Goal: Information Seeking & Learning: Learn about a topic

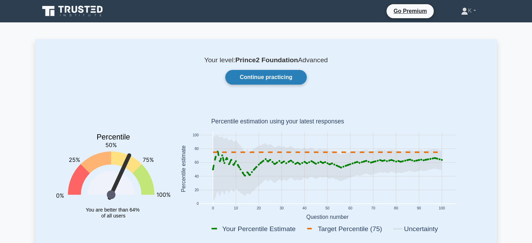
click at [252, 74] on link "Continue practicing" at bounding box center [265, 77] width 81 height 15
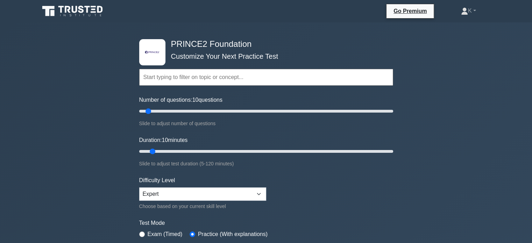
click at [239, 84] on input "text" at bounding box center [266, 77] width 254 height 17
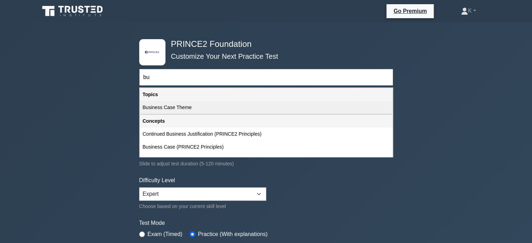
click at [218, 106] on div "Business Case Theme" at bounding box center [266, 107] width 252 height 13
type input "Business Case Theme"
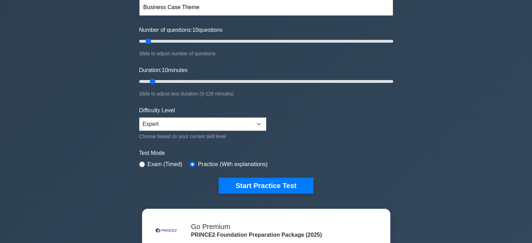
scroll to position [70, 0]
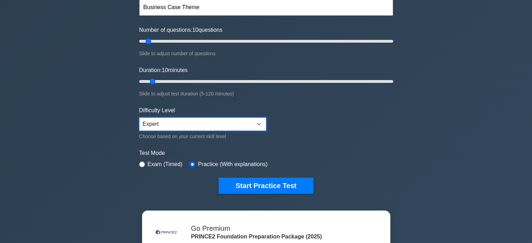
click at [239, 121] on select "Beginner Intermediate Expert" at bounding box center [202, 123] width 127 height 13
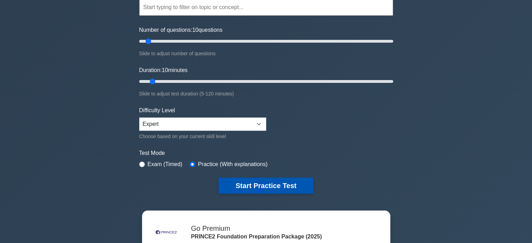
drag, startPoint x: 277, startPoint y: 182, endPoint x: 271, endPoint y: 174, distance: 9.4
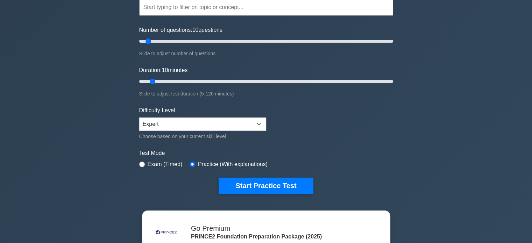
click at [277, 181] on button "Start Practice Test" at bounding box center [266, 186] width 94 height 16
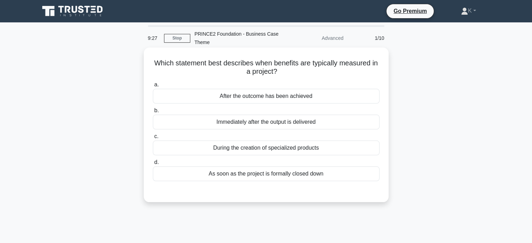
click at [312, 97] on div "After the outcome has been achieved" at bounding box center [266, 96] width 227 height 15
click at [153, 87] on input "a. After the outcome has been achieved" at bounding box center [153, 85] width 0 height 5
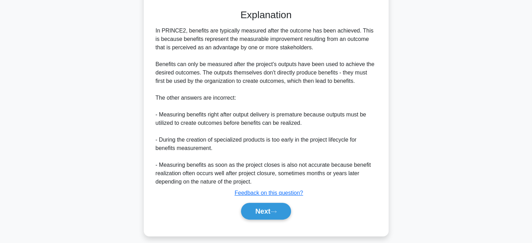
scroll to position [187, 0]
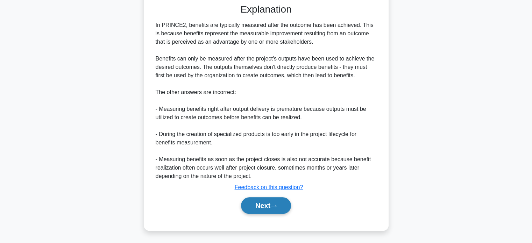
click at [267, 203] on button "Next" at bounding box center [266, 205] width 50 height 17
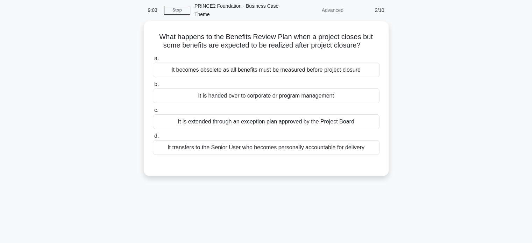
scroll to position [0, 0]
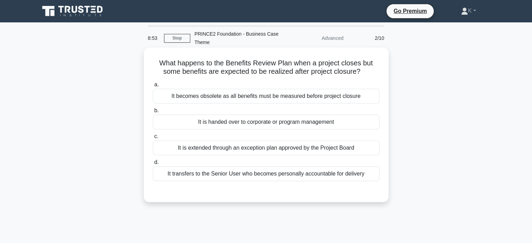
click at [362, 121] on div "It is handed over to corporate or program management" at bounding box center [266, 122] width 227 height 15
click at [153, 113] on input "b. It is handed over to corporate or program management" at bounding box center [153, 110] width 0 height 5
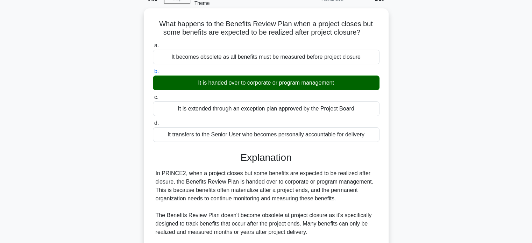
scroll to position [140, 0]
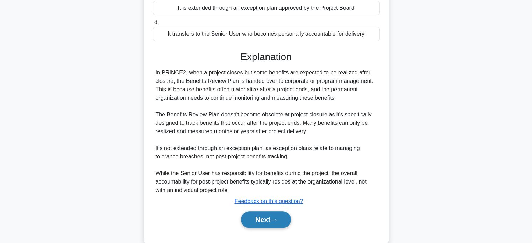
drag, startPoint x: 273, startPoint y: 220, endPoint x: 279, endPoint y: 213, distance: 9.4
click at [273, 219] on button "Next" at bounding box center [266, 219] width 50 height 17
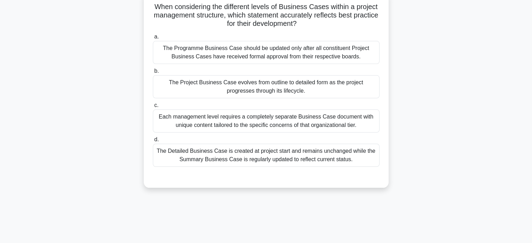
scroll to position [0, 0]
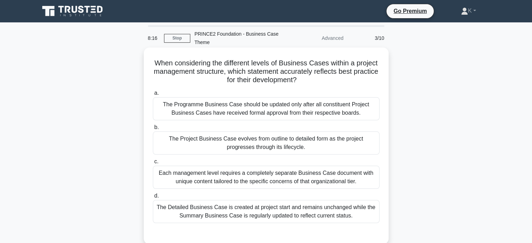
click at [360, 144] on div "The Project Business Case evolves from outline to detailed form as the project …" at bounding box center [266, 142] width 227 height 23
click at [153, 130] on input "b. The Project Business Case evolves from outline to detailed form as the proje…" at bounding box center [153, 127] width 0 height 5
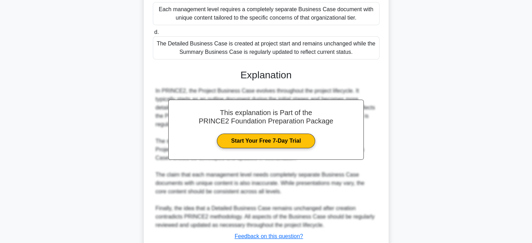
scroll to position [213, 0]
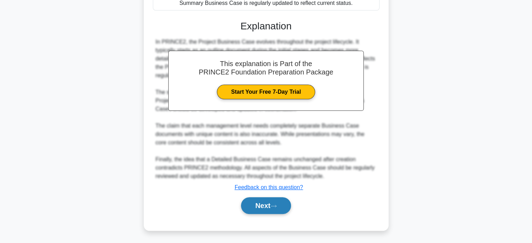
click at [274, 209] on button "Next" at bounding box center [266, 205] width 50 height 17
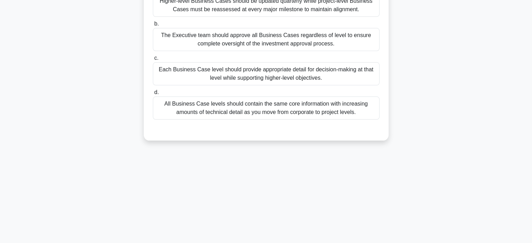
scroll to position [30, 0]
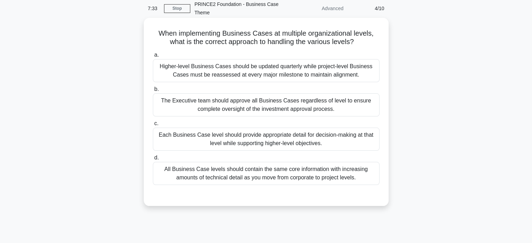
click at [343, 176] on div "All Business Case levels should contain the same core information with increasi…" at bounding box center [266, 173] width 227 height 23
click at [153, 160] on input "d. All Business Case levels should contain the same core information with incre…" at bounding box center [153, 158] width 0 height 5
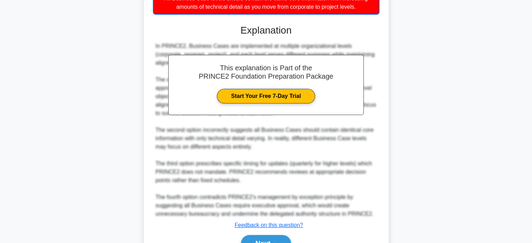
scroll to position [238, 0]
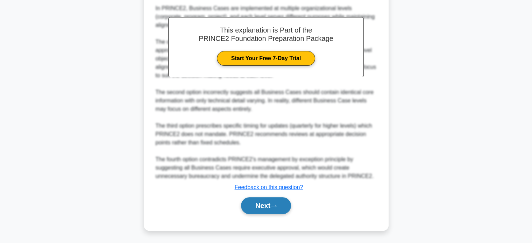
click at [282, 201] on button "Next" at bounding box center [266, 205] width 50 height 17
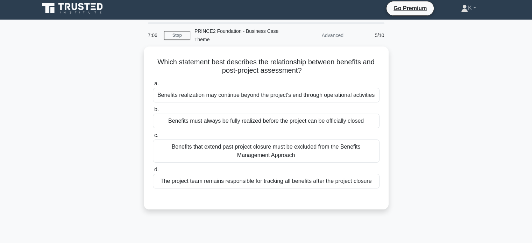
scroll to position [0, 0]
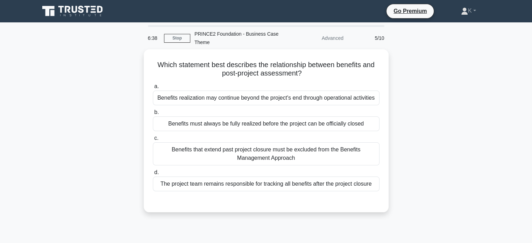
click at [431, 108] on div "Which statement best describes the relationship between benefits and post-proje…" at bounding box center [266, 134] width 462 height 171
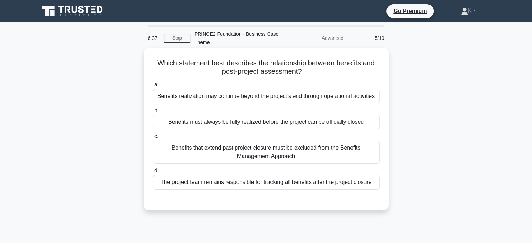
click at [369, 101] on div "Benefits realization may continue beyond the project's end through operational …" at bounding box center [266, 96] width 227 height 15
click at [153, 87] on input "a. Benefits realization may continue beyond the project's end through operation…" at bounding box center [153, 85] width 0 height 5
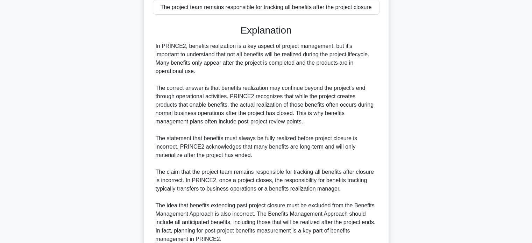
scroll to position [246, 0]
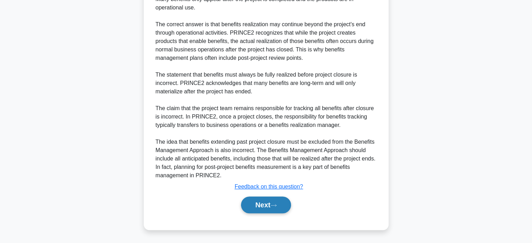
click at [274, 204] on icon at bounding box center [273, 206] width 6 height 4
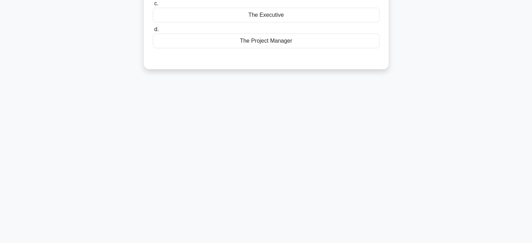
scroll to position [0, 0]
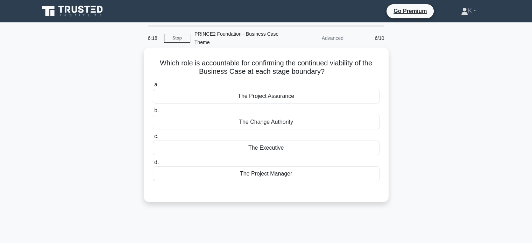
click at [292, 147] on div "The Executive" at bounding box center [266, 148] width 227 height 15
click at [153, 139] on input "c. The Executive" at bounding box center [153, 136] width 0 height 5
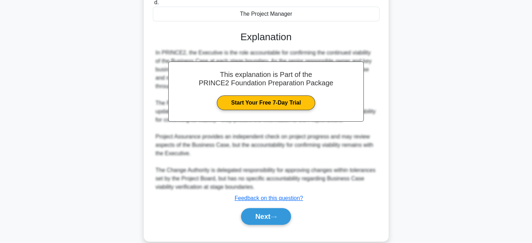
scroll to position [171, 0]
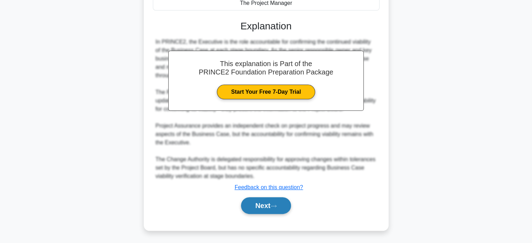
click at [280, 209] on button "Next" at bounding box center [266, 205] width 50 height 17
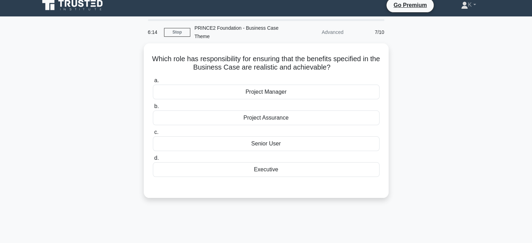
scroll to position [0, 0]
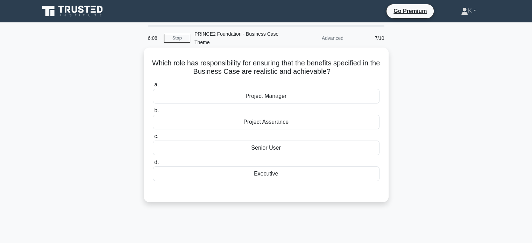
click at [274, 149] on div "Senior User" at bounding box center [266, 148] width 227 height 15
click at [153, 139] on input "c. Senior User" at bounding box center [153, 136] width 0 height 5
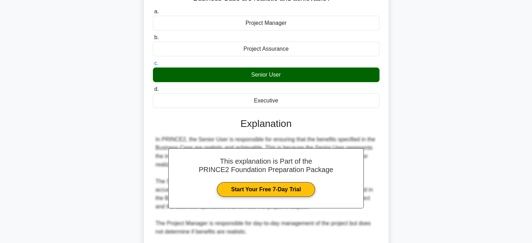
scroll to position [187, 0]
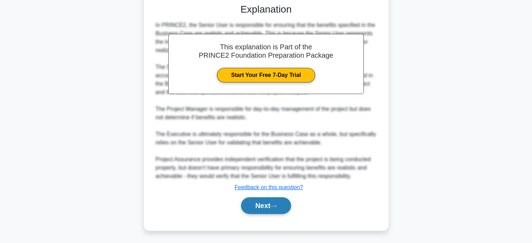
drag, startPoint x: 274, startPoint y: 206, endPoint x: 280, endPoint y: 200, distance: 8.7
click at [274, 206] on icon at bounding box center [273, 206] width 6 height 4
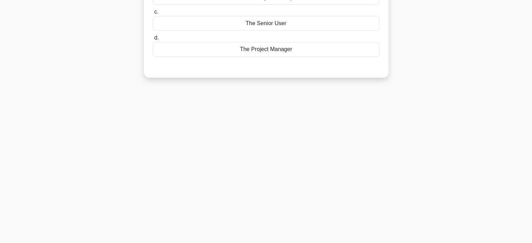
scroll to position [0, 0]
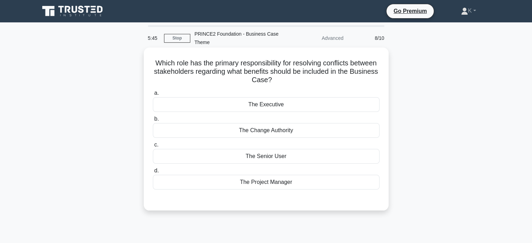
click at [281, 105] on div "The Executive" at bounding box center [266, 104] width 227 height 15
click at [153, 95] on input "a. The Executive" at bounding box center [153, 93] width 0 height 5
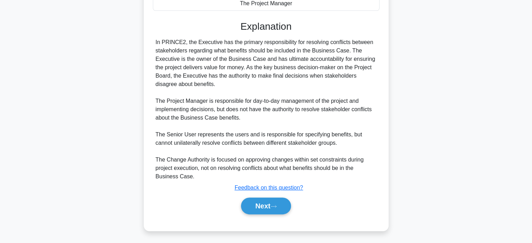
scroll to position [179, 0]
click at [273, 205] on icon at bounding box center [273, 206] width 6 height 4
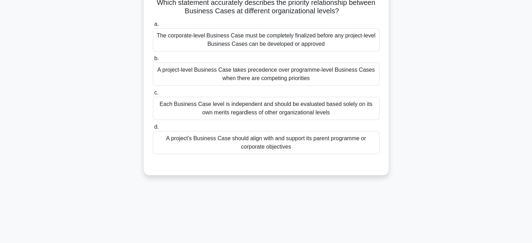
scroll to position [0, 0]
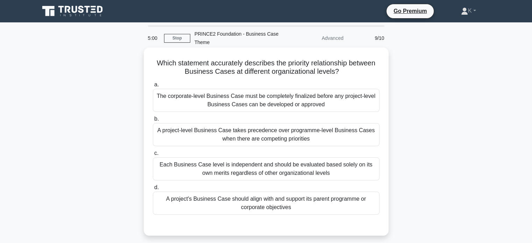
click at [337, 203] on div "A project's Business Case should align with and support its parent programme or…" at bounding box center [266, 203] width 227 height 23
click at [153, 190] on input "d. A project's Business Case should align with and support its parent programme…" at bounding box center [153, 187] width 0 height 5
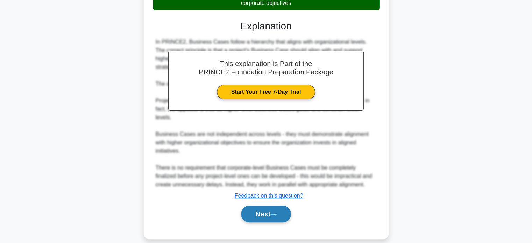
click at [278, 211] on button "Next" at bounding box center [266, 214] width 50 height 17
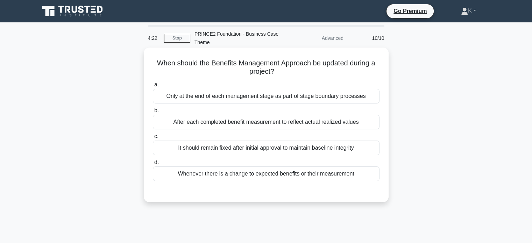
click at [315, 179] on div "Whenever there is a change to expected benefits or their measurement" at bounding box center [266, 173] width 227 height 15
click at [153, 165] on input "d. Whenever there is a change to expected benefits or their measurement" at bounding box center [153, 162] width 0 height 5
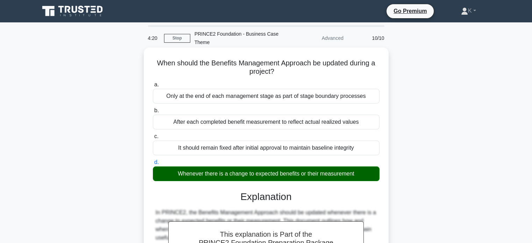
scroll to position [187, 0]
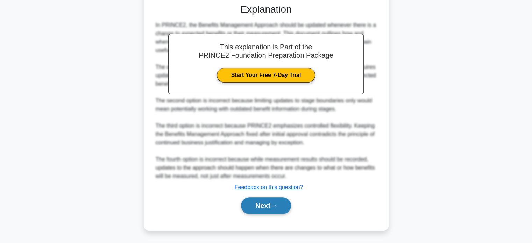
click at [280, 208] on button "Next" at bounding box center [266, 205] width 50 height 17
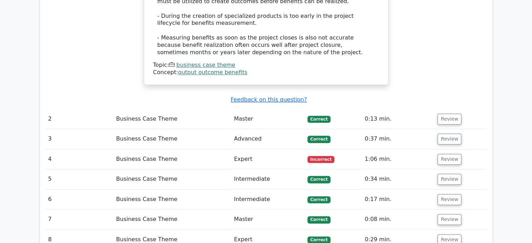
scroll to position [734, 0]
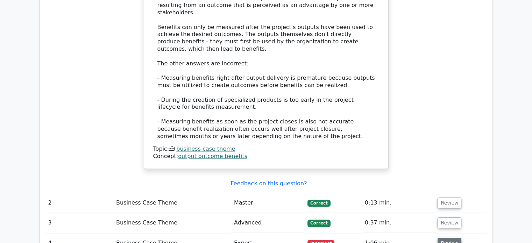
click at [444, 238] on button "Review" at bounding box center [449, 243] width 24 height 11
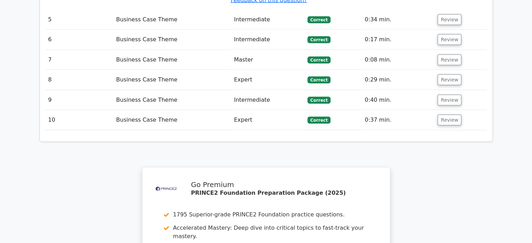
scroll to position [1548, 0]
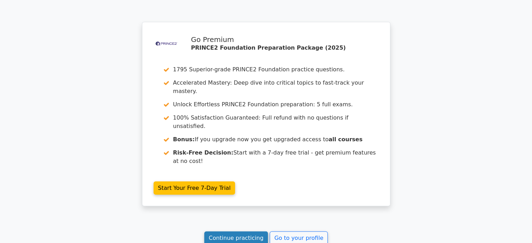
click at [241, 231] on link "Continue practicing" at bounding box center [236, 237] width 64 height 13
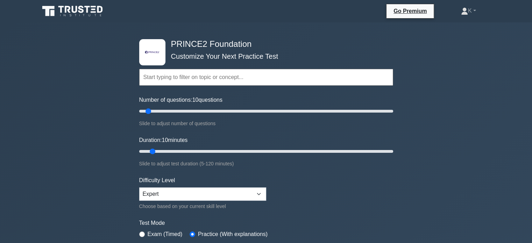
click at [249, 76] on input "text" at bounding box center [266, 77] width 254 height 17
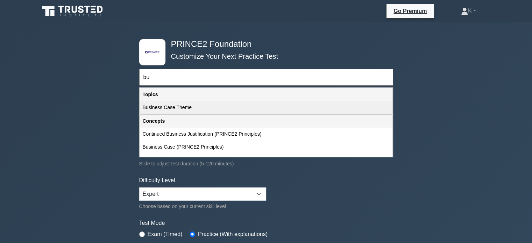
click at [231, 103] on div "Business Case Theme" at bounding box center [266, 107] width 252 height 13
type input "Business Case Theme"
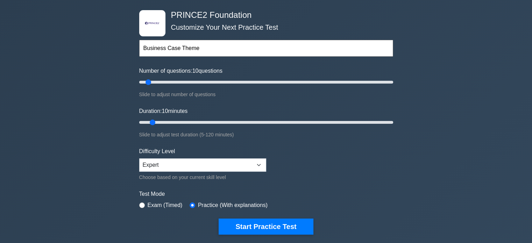
scroll to position [70, 0]
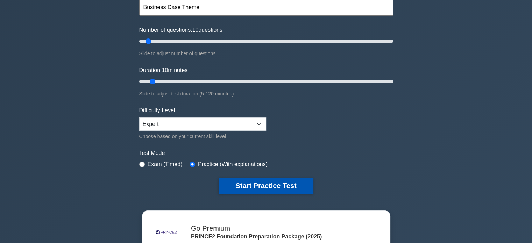
click at [269, 189] on button "Start Practice Test" at bounding box center [266, 186] width 94 height 16
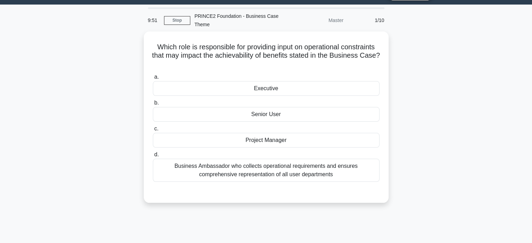
scroll to position [35, 0]
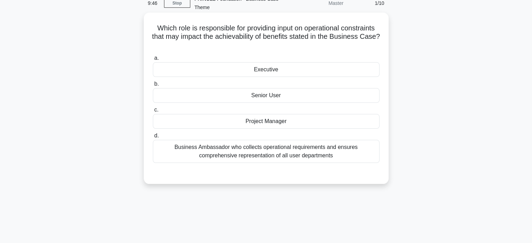
click at [317, 92] on div "Senior User" at bounding box center [266, 95] width 227 height 15
click at [153, 86] on input "b. Senior User" at bounding box center [153, 84] width 0 height 5
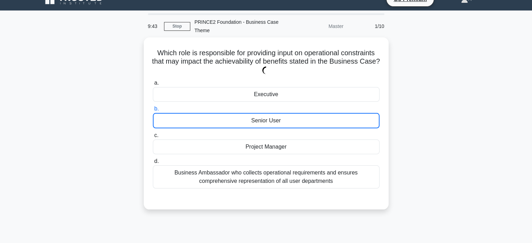
scroll to position [0, 0]
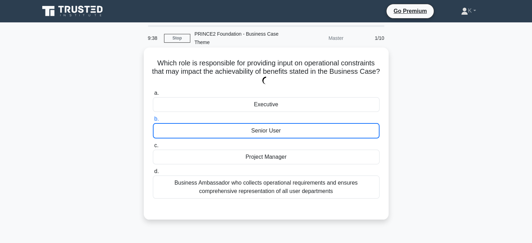
click at [306, 130] on div "Senior User" at bounding box center [266, 130] width 227 height 15
click at [153, 121] on input "b. Senior User" at bounding box center [153, 119] width 0 height 5
drag, startPoint x: 260, startPoint y: 194, endPoint x: 262, endPoint y: 191, distance: 3.6
click at [260, 193] on div "Business Ambassador who collects operational requirements and ensures comprehen…" at bounding box center [266, 187] width 227 height 23
click at [153, 174] on input "d. Business Ambassador who collects operational requirements and ensures compre…" at bounding box center [153, 171] width 0 height 5
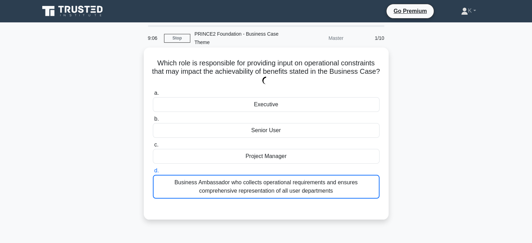
click at [269, 131] on div "Senior User" at bounding box center [266, 130] width 227 height 15
click at [153, 121] on input "b. Senior User" at bounding box center [153, 119] width 0 height 5
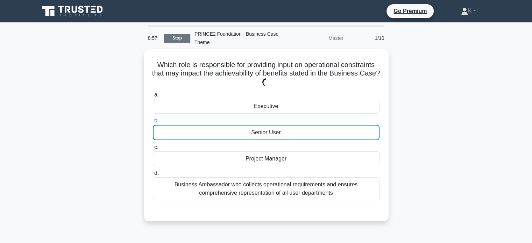
click at [185, 40] on link "Stop" at bounding box center [177, 38] width 26 height 9
click at [72, 174] on div "Which role is responsible for providing input on operational constraints that m…" at bounding box center [266, 139] width 462 height 180
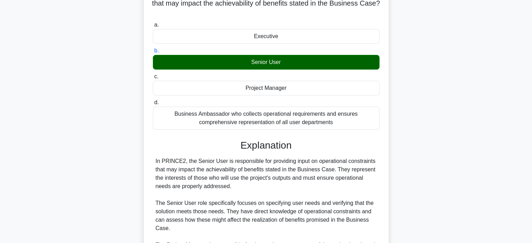
scroll to position [140, 0]
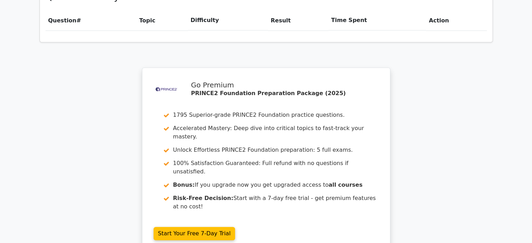
scroll to position [616, 0]
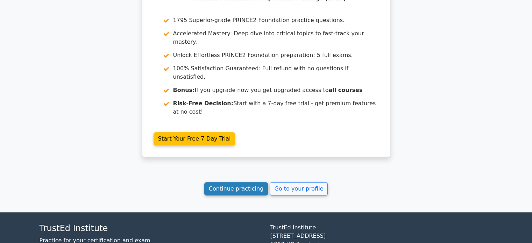
click at [224, 182] on link "Continue practicing" at bounding box center [236, 188] width 64 height 13
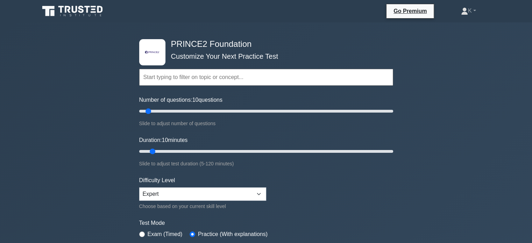
click at [247, 80] on input "text" at bounding box center [266, 77] width 254 height 17
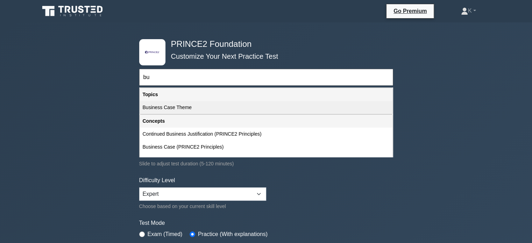
click at [227, 109] on div "Business Case Theme" at bounding box center [266, 107] width 252 height 13
type input "Business Case Theme"
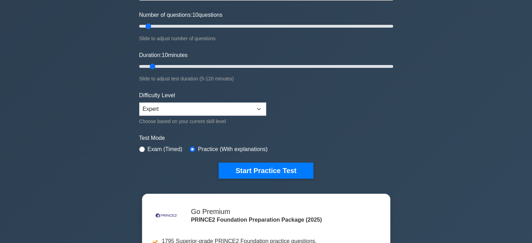
scroll to position [105, 0]
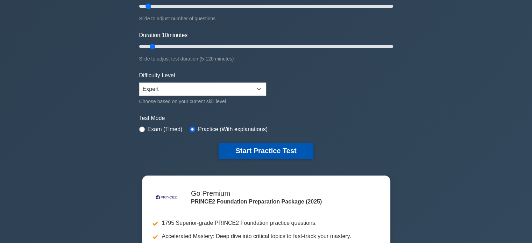
click at [264, 144] on button "Start Practice Test" at bounding box center [266, 151] width 94 height 16
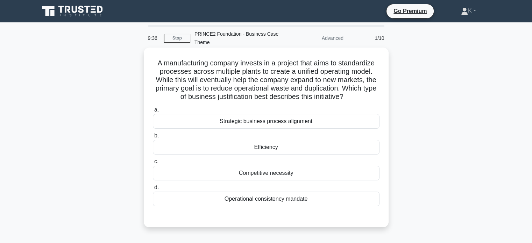
drag, startPoint x: 351, startPoint y: 88, endPoint x: 356, endPoint y: 95, distance: 8.7
click at [356, 95] on h5 "A manufacturing company invests in a project that aims to standardize processes…" at bounding box center [266, 80] width 228 height 43
click at [354, 145] on div "Efficiency" at bounding box center [266, 147] width 227 height 15
click at [153, 138] on input "b. Efficiency" at bounding box center [153, 136] width 0 height 5
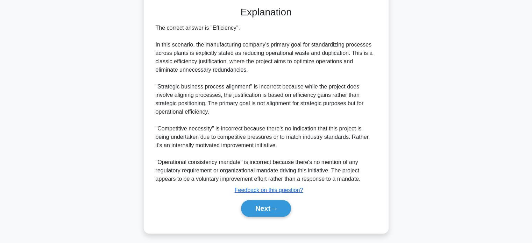
scroll to position [213, 0]
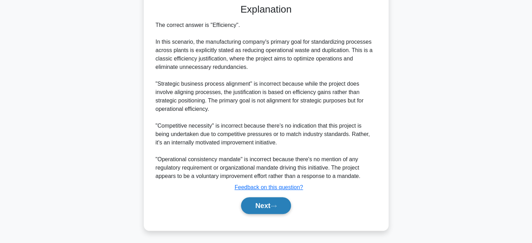
click at [276, 208] on button "Next" at bounding box center [266, 205] width 50 height 17
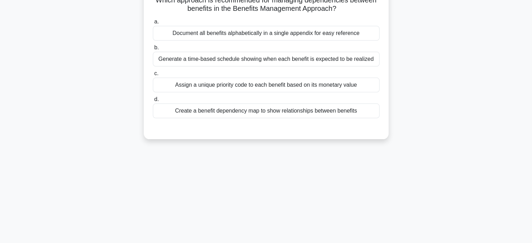
scroll to position [0, 0]
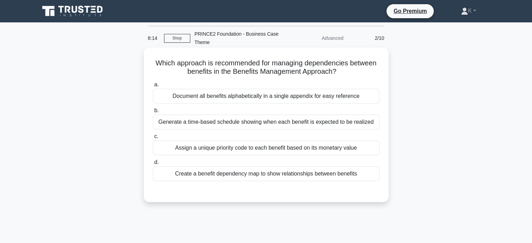
click at [301, 123] on div "Generate a time-based schedule showing when each benefit is expected to be real…" at bounding box center [266, 122] width 227 height 15
click at [153, 113] on input "b. Generate a time-based schedule showing when each benefit is expected to be r…" at bounding box center [153, 110] width 0 height 5
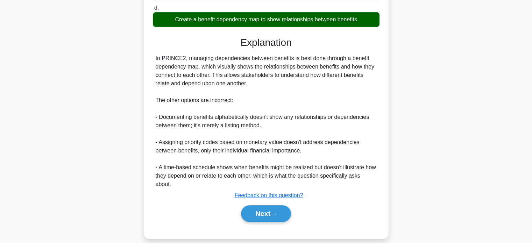
scroll to position [163, 0]
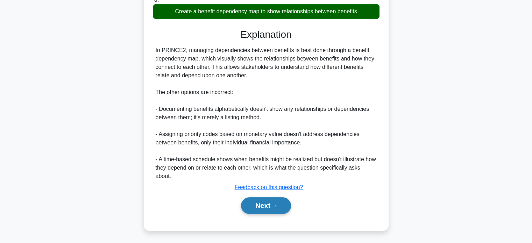
click at [277, 209] on button "Next" at bounding box center [266, 205] width 50 height 17
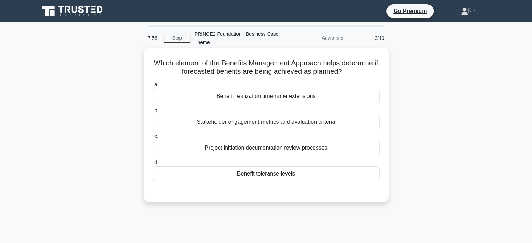
scroll to position [0, 0]
click at [322, 94] on div "Benefit realization timeframe extensions" at bounding box center [266, 96] width 227 height 15
click at [153, 87] on input "a. Benefit realization timeframe extensions" at bounding box center [153, 85] width 0 height 5
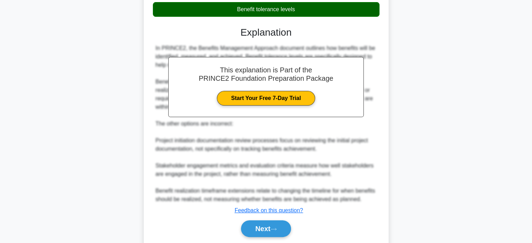
scroll to position [188, 0]
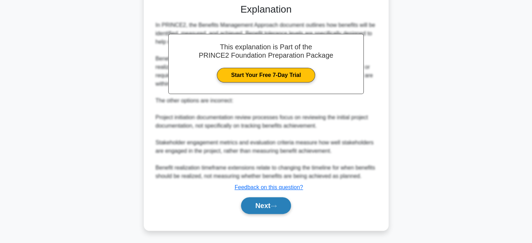
click at [282, 204] on button "Next" at bounding box center [266, 205] width 50 height 17
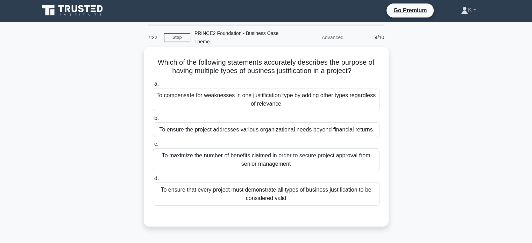
scroll to position [0, 0]
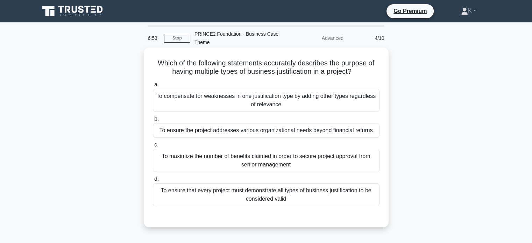
click at [297, 202] on div "To ensure that every project must demonstrate all types of business justificati…" at bounding box center [266, 194] width 227 height 23
click at [153, 181] on input "d. To ensure that every project must demonstrate all types of business justific…" at bounding box center [153, 179] width 0 height 5
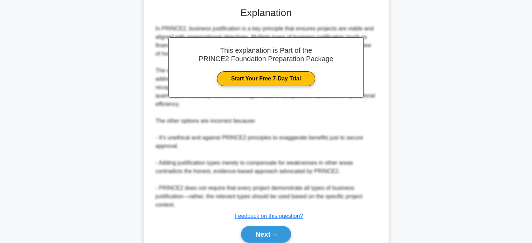
scroll to position [230, 0]
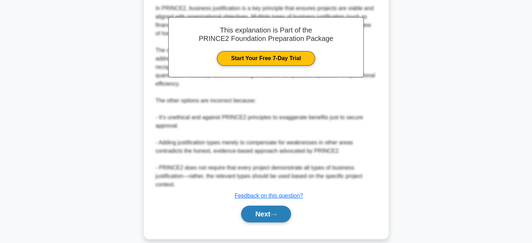
click at [273, 207] on button "Next" at bounding box center [266, 214] width 50 height 17
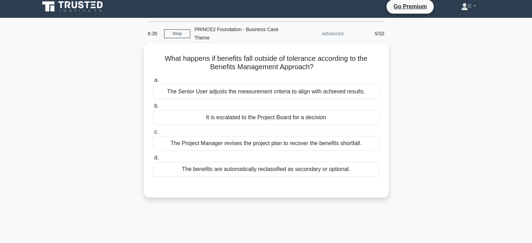
scroll to position [0, 0]
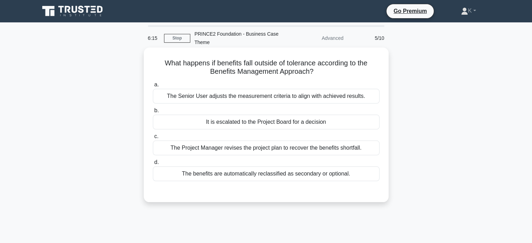
click at [284, 97] on div "The Senior User adjusts the measurement criteria to align with achieved results." at bounding box center [266, 96] width 227 height 15
click at [153, 87] on input "a. The Senior User adjusts the measurement criteria to align with achieved resu…" at bounding box center [153, 85] width 0 height 5
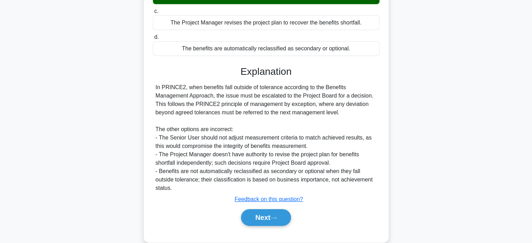
scroll to position [138, 0]
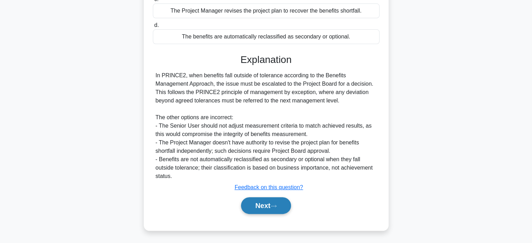
click at [281, 205] on button "Next" at bounding box center [266, 205] width 50 height 17
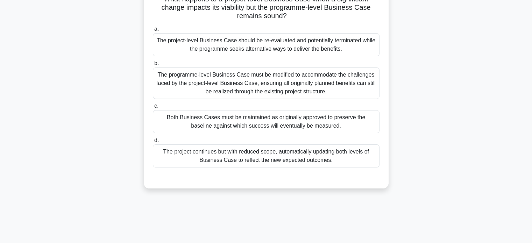
scroll to position [0, 0]
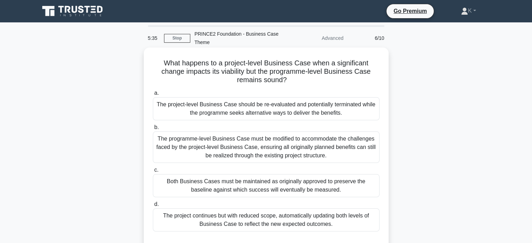
click at [368, 113] on div "The project-level Business Case should be re-evaluated and potentially terminat…" at bounding box center [266, 108] width 227 height 23
click at [153, 95] on input "a. The project-level Business Case should be re-evaluated and potentially termi…" at bounding box center [153, 93] width 0 height 5
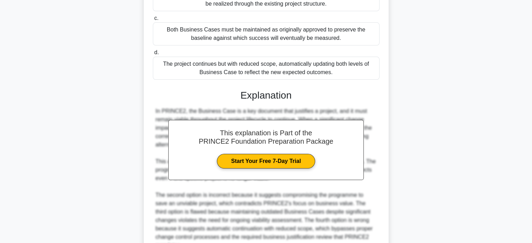
scroll to position [221, 0]
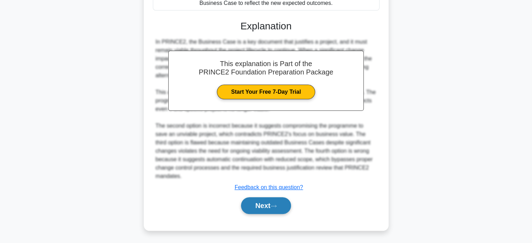
click at [244, 207] on button "Next" at bounding box center [266, 205] width 50 height 17
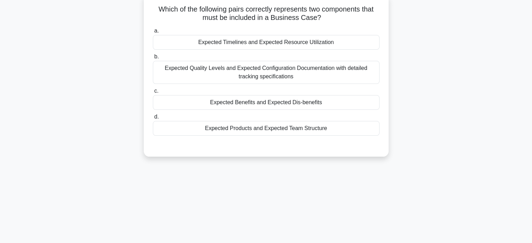
scroll to position [0, 0]
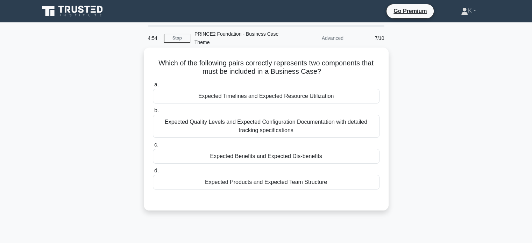
click at [340, 156] on div "Expected Benefits and Expected Dis-benefits" at bounding box center [266, 156] width 227 height 15
click at [153, 147] on input "c. Expected Benefits and Expected Dis-benefits" at bounding box center [153, 145] width 0 height 5
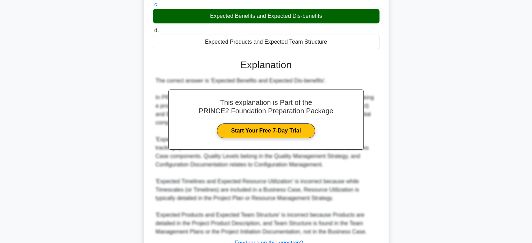
scroll to position [196, 0]
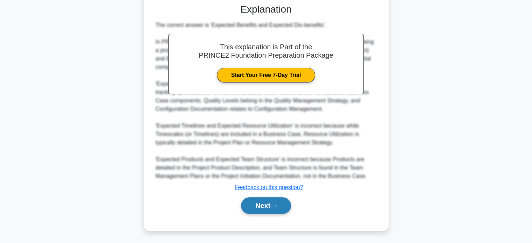
click at [275, 210] on button "Next" at bounding box center [266, 205] width 50 height 17
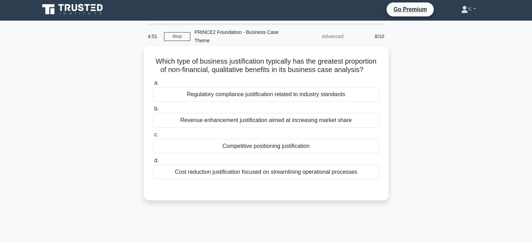
scroll to position [0, 0]
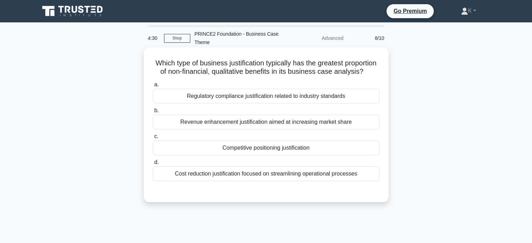
click at [343, 100] on div "Regulatory compliance justification related to industry standards" at bounding box center [266, 96] width 227 height 15
click at [153, 87] on input "a. Regulatory compliance justification related to industry standards" at bounding box center [153, 85] width 0 height 5
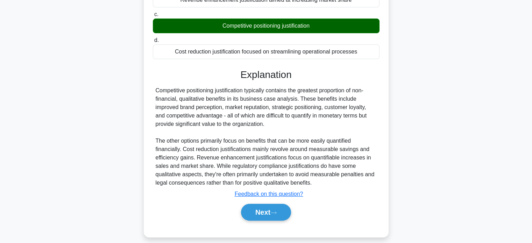
scroll to position [138, 0]
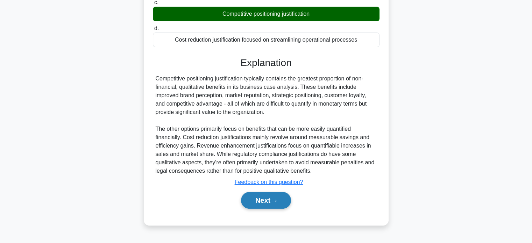
click at [276, 209] on button "Next" at bounding box center [266, 200] width 50 height 17
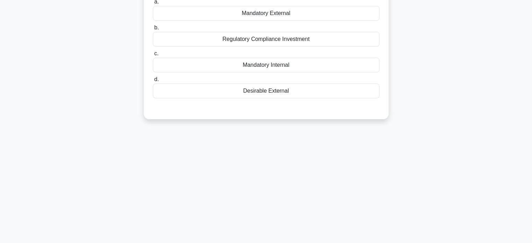
scroll to position [0, 0]
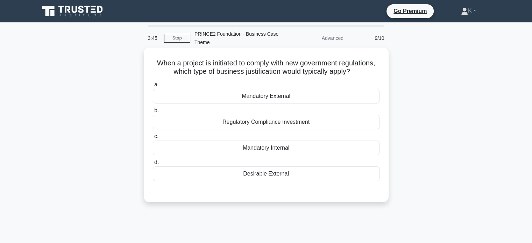
click at [313, 96] on div "Mandatory External" at bounding box center [266, 96] width 227 height 15
click at [153, 87] on input "a. Mandatory External" at bounding box center [153, 85] width 0 height 5
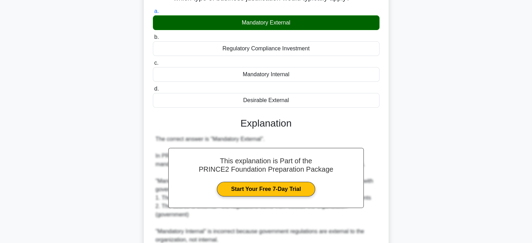
scroll to position [196, 0]
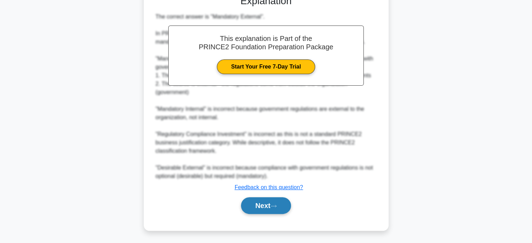
click at [280, 207] on button "Next" at bounding box center [266, 205] width 50 height 17
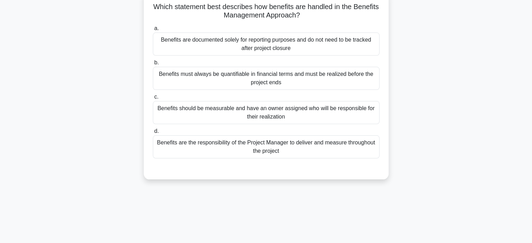
scroll to position [0, 0]
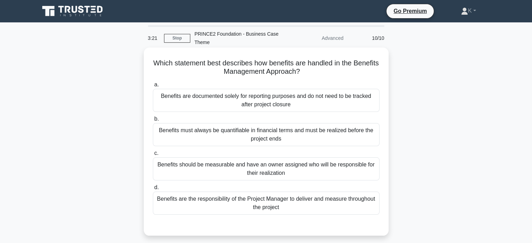
click at [287, 172] on div "Benefits should be measurable and have an owner assigned who will be responsibl…" at bounding box center [266, 168] width 227 height 23
click at [153, 156] on input "c. Benefits should be measurable and have an owner assigned who will be respons…" at bounding box center [153, 153] width 0 height 5
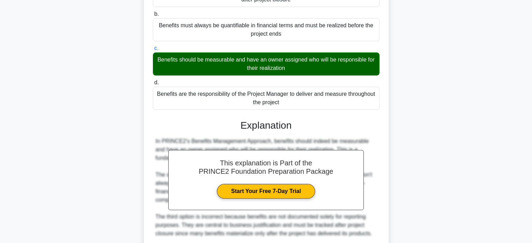
scroll to position [204, 0]
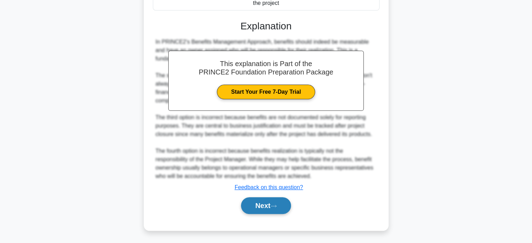
click at [281, 207] on button "Next" at bounding box center [266, 205] width 50 height 17
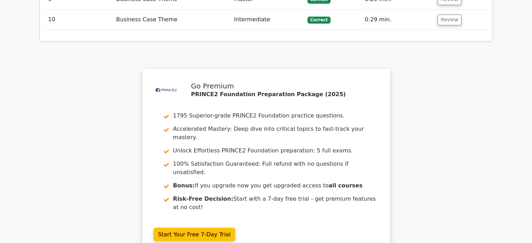
scroll to position [1188, 0]
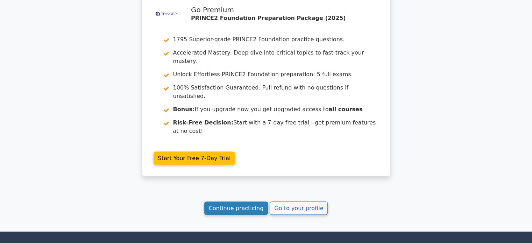
click at [230, 201] on link "Continue practicing" at bounding box center [236, 207] width 64 height 13
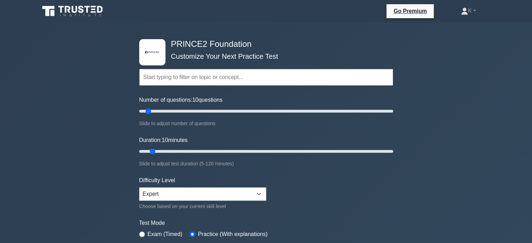
click at [241, 75] on input "text" at bounding box center [266, 77] width 254 height 17
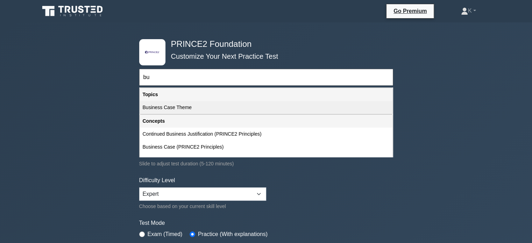
click at [218, 105] on div "Business Case Theme" at bounding box center [266, 107] width 252 height 13
type input "Business Case Theme"
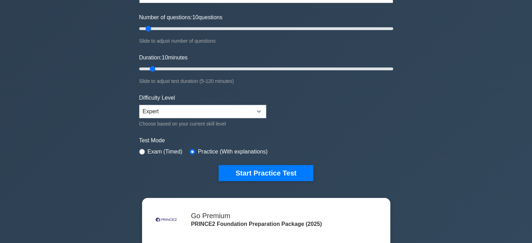
scroll to position [140, 0]
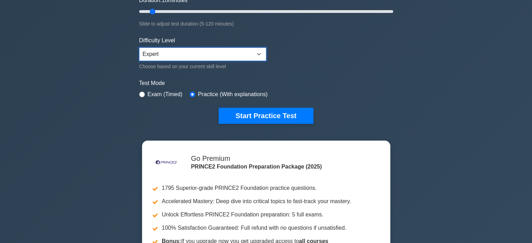
click at [242, 57] on select "Beginner Intermediate Expert" at bounding box center [202, 54] width 127 height 13
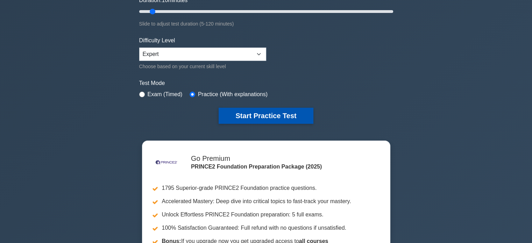
click at [238, 117] on button "Start Practice Test" at bounding box center [266, 116] width 94 height 16
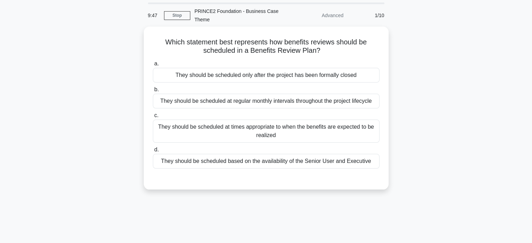
scroll to position [35, 0]
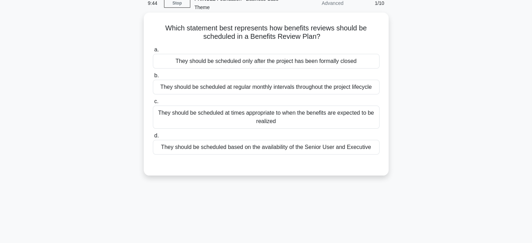
click at [232, 114] on div "They should be scheduled at times appropriate to when the benefits are expected…" at bounding box center [266, 117] width 227 height 23
click at [153, 104] on input "c. They should be scheduled at times appropriate to when the benefits are expec…" at bounding box center [153, 101] width 0 height 5
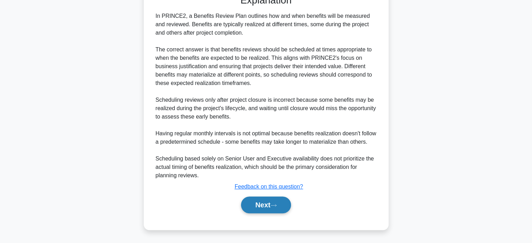
click at [283, 208] on button "Next" at bounding box center [266, 205] width 50 height 17
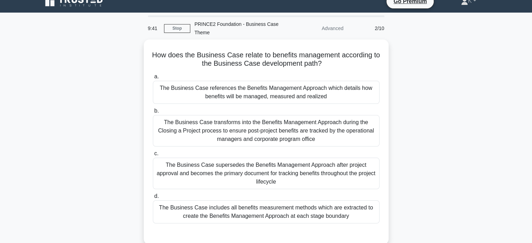
scroll to position [0, 0]
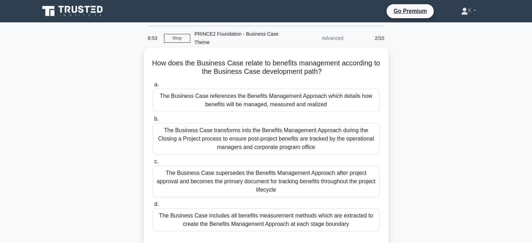
click at [178, 103] on div "The Business Case references the Benefits Management Approach which details how…" at bounding box center [266, 100] width 227 height 23
click at [153, 87] on input "a. The Business Case references the Benefits Management Approach which details …" at bounding box center [153, 85] width 0 height 5
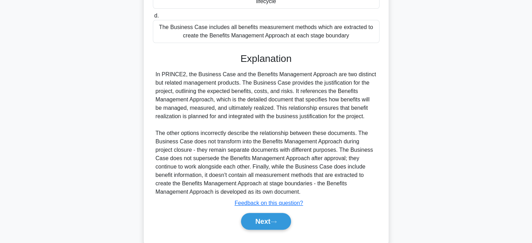
scroll to position [196, 0]
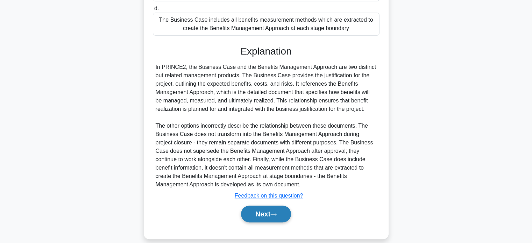
click at [250, 209] on button "Next" at bounding box center [266, 214] width 50 height 17
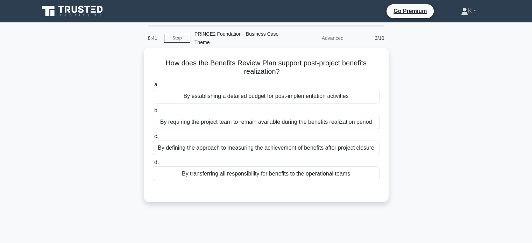
scroll to position [0, 0]
click at [218, 150] on div "By defining the approach to measuring the achievement of benefits after project…" at bounding box center [266, 148] width 227 height 15
click at [153, 139] on input "c. By defining the approach to measuring the achievement of benefits after proj…" at bounding box center [153, 136] width 0 height 5
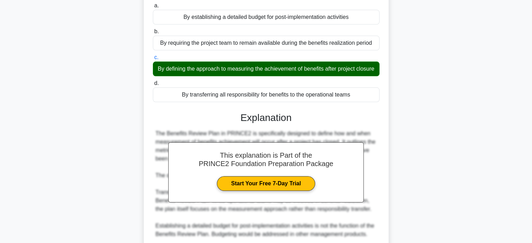
scroll to position [175, 0]
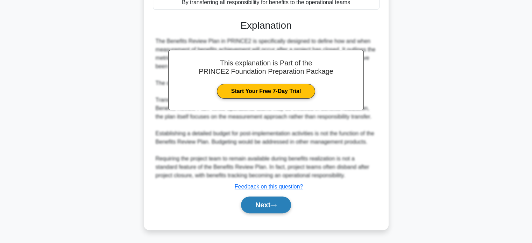
click at [270, 211] on button "Next" at bounding box center [266, 205] width 50 height 17
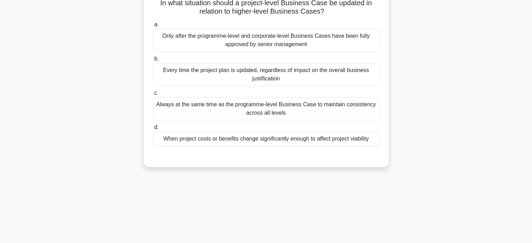
scroll to position [0, 0]
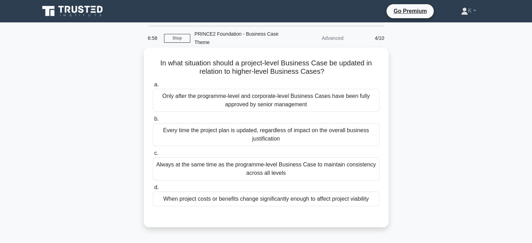
click at [199, 164] on div "Always at the same time as the programme-level Business Case to maintain consis…" at bounding box center [266, 168] width 227 height 23
click at [153, 156] on input "c. Always at the same time as the programme-level Business Case to maintain con…" at bounding box center [153, 153] width 0 height 5
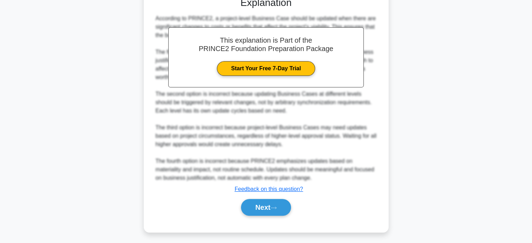
scroll to position [222, 0]
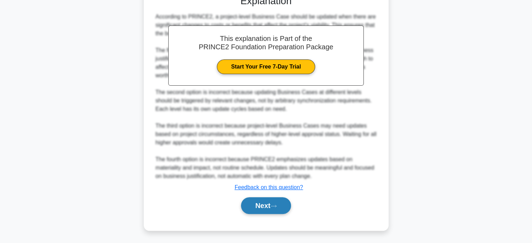
drag, startPoint x: 262, startPoint y: 206, endPoint x: 257, endPoint y: 199, distance: 7.9
click at [262, 205] on button "Next" at bounding box center [266, 205] width 50 height 17
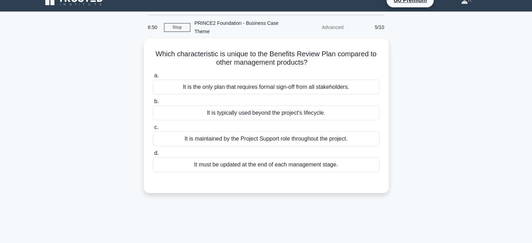
scroll to position [0, 0]
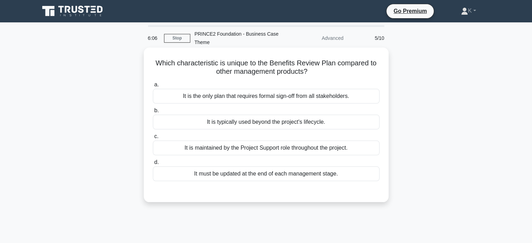
click at [310, 117] on div "It is typically used beyond the project's lifecycle." at bounding box center [266, 122] width 227 height 15
click at [153, 113] on input "b. It is typically used beyond the project's lifecycle." at bounding box center [153, 110] width 0 height 5
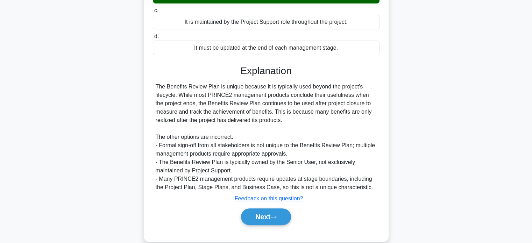
scroll to position [137, 0]
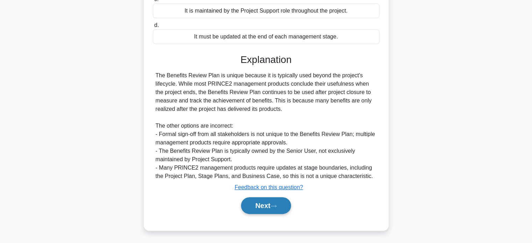
click at [260, 207] on button "Next" at bounding box center [266, 205] width 50 height 17
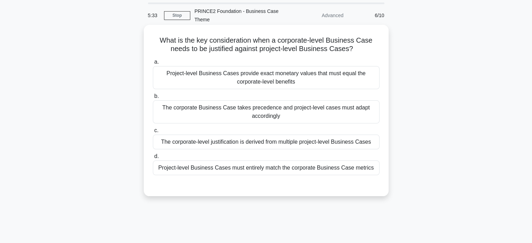
scroll to position [35, 0]
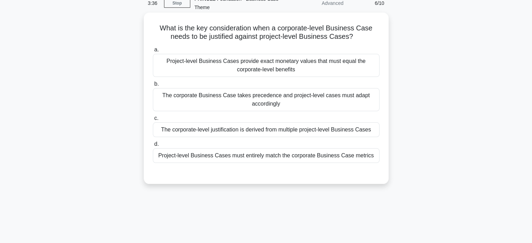
click at [194, 157] on div "Project-level Business Cases must entirely match the corporate Business Case me…" at bounding box center [266, 155] width 227 height 15
click at [153, 147] on input "d. Project-level Business Cases must entirely match the corporate Business Case…" at bounding box center [153, 144] width 0 height 5
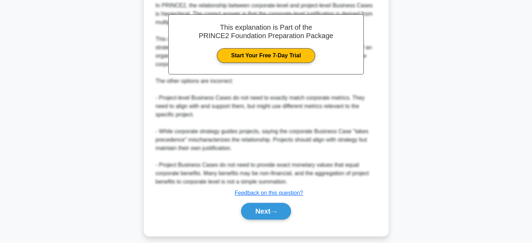
scroll to position [230, 0]
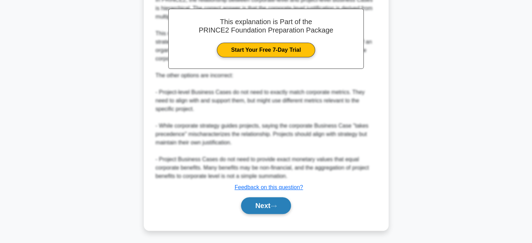
click at [272, 201] on button "Next" at bounding box center [266, 205] width 50 height 17
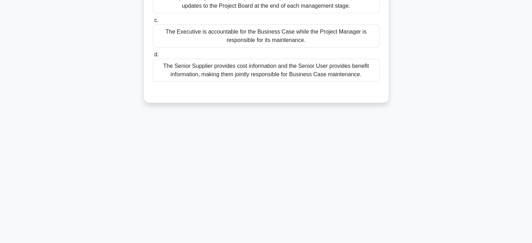
scroll to position [0, 0]
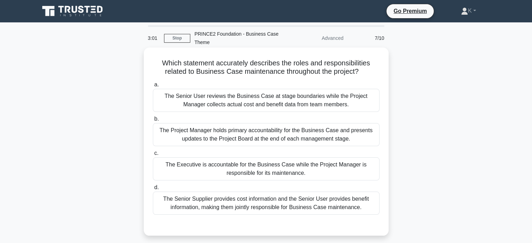
click at [358, 176] on div "The Executive is accountable for the Business Case while the Project Manager is…" at bounding box center [266, 168] width 227 height 23
click at [153, 156] on input "c. The Executive is accountable for the Business Case while the Project Manager…" at bounding box center [153, 153] width 0 height 5
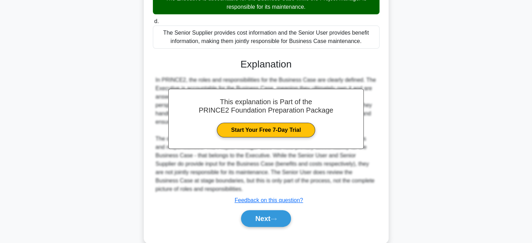
scroll to position [179, 0]
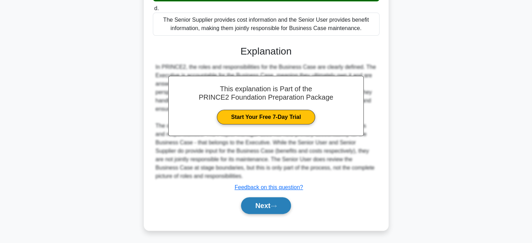
click at [258, 205] on button "Next" at bounding box center [266, 205] width 50 height 17
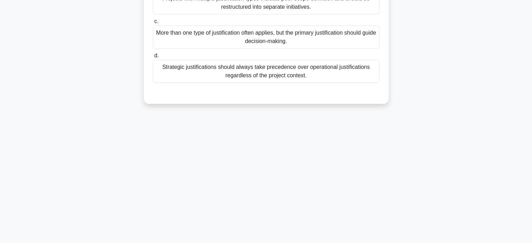
scroll to position [135, 0]
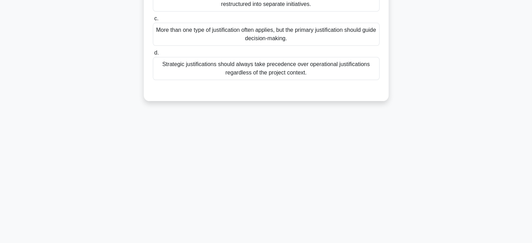
click at [347, 80] on div "a. Mandatory justifications typically account for at least 60% of the total bus…" at bounding box center [266, 12] width 235 height 137
click at [345, 72] on div "Strategic justifications should always take precedence over operational justifi…" at bounding box center [266, 68] width 227 height 23
click at [153, 55] on input "d. Strategic justifications should always take precedence over operational just…" at bounding box center [153, 53] width 0 height 5
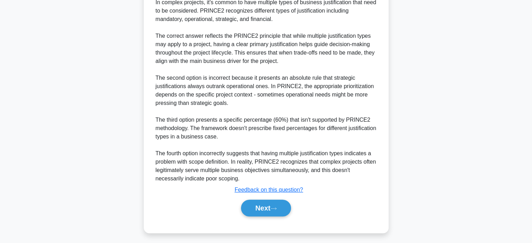
scroll to position [247, 0]
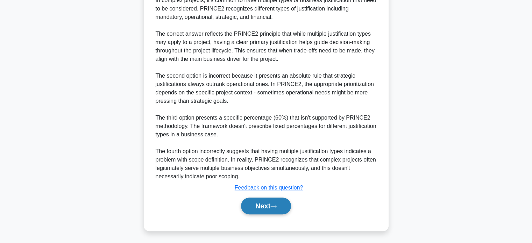
click at [283, 209] on button "Next" at bounding box center [266, 206] width 50 height 17
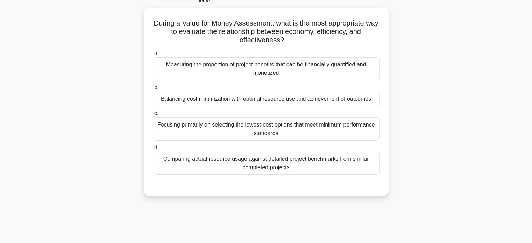
scroll to position [37, 0]
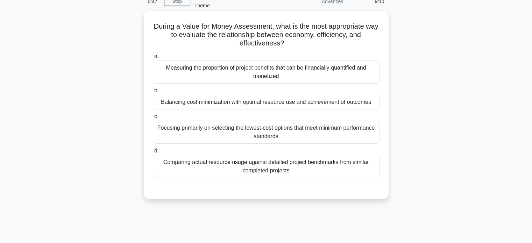
click at [320, 73] on div "Measuring the proportion of project benefits that can be financially quantified…" at bounding box center [266, 71] width 227 height 23
click at [153, 59] on input "a. Measuring the proportion of project benefits that can be financially quantif…" at bounding box center [153, 56] width 0 height 5
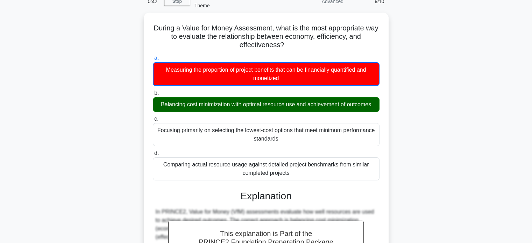
scroll to position [247, 0]
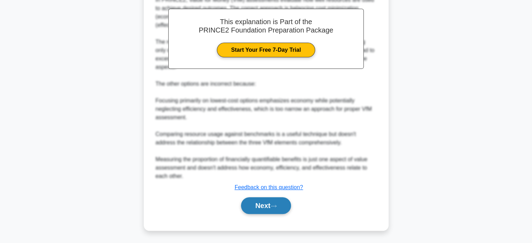
click at [257, 201] on button "Next" at bounding box center [266, 205] width 50 height 17
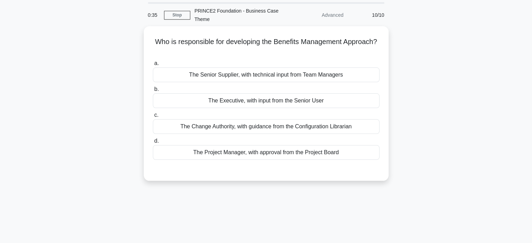
scroll to position [23, 0]
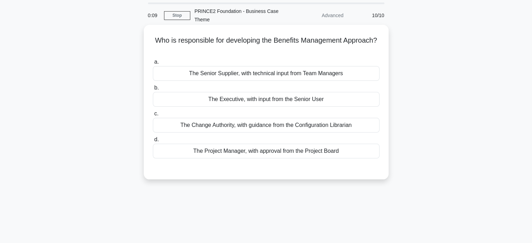
click at [215, 148] on div "The Project Manager, with approval from the Project Board" at bounding box center [266, 151] width 227 height 15
click at [153, 142] on input "d. The Project Manager, with approval from the Project Board" at bounding box center [153, 139] width 0 height 5
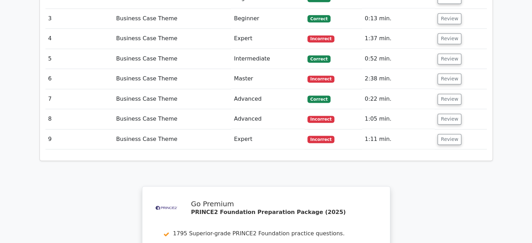
scroll to position [984, 0]
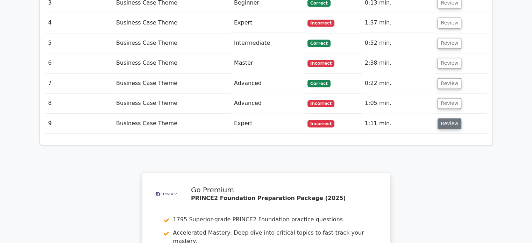
click button "Review"
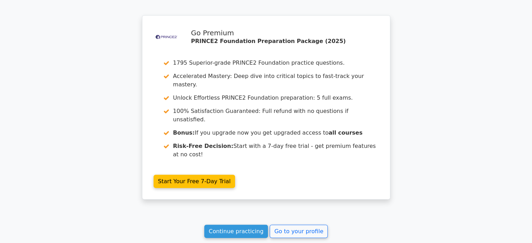
scroll to position [1559, 0]
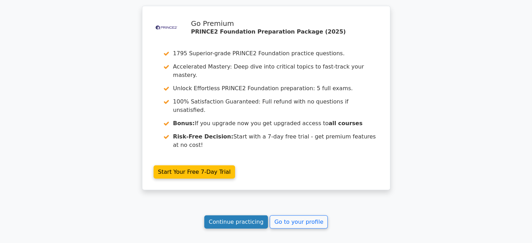
click link "Continue practicing"
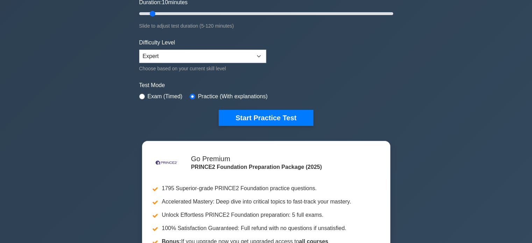
scroll to position [140, 0]
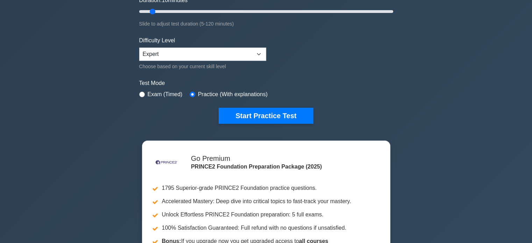
click at [294, 124] on div ".st0{fill-rule:evenodd;clip-rule:evenodd;fill:#000041;} .st1{fill-rule:evenodd;…" at bounding box center [266, 12] width 262 height 258
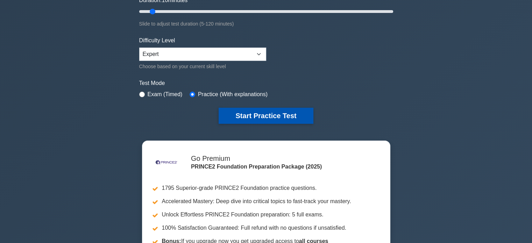
click at [301, 118] on button "Start Practice Test" at bounding box center [266, 116] width 94 height 16
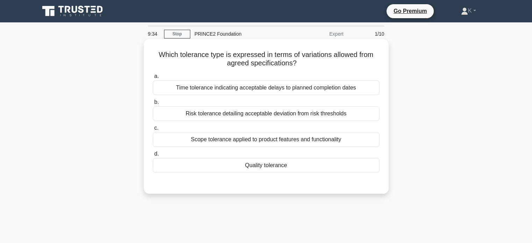
click at [348, 114] on div "Risk tolerance detailing acceptable deviation from risk thresholds" at bounding box center [266, 113] width 227 height 15
click at [153, 105] on input "b. Risk tolerance detailing acceptable deviation from risk thresholds" at bounding box center [153, 102] width 0 height 5
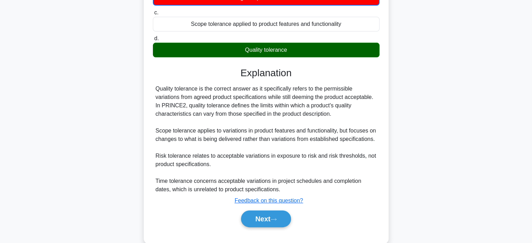
scroll to position [135, 0]
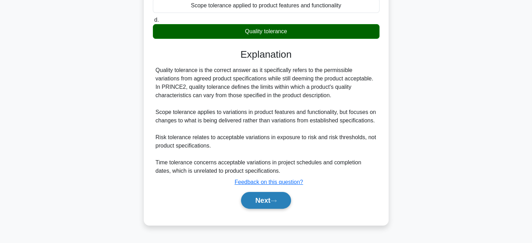
click at [288, 200] on button "Next" at bounding box center [266, 200] width 50 height 17
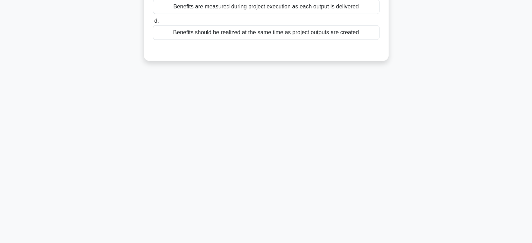
scroll to position [0, 0]
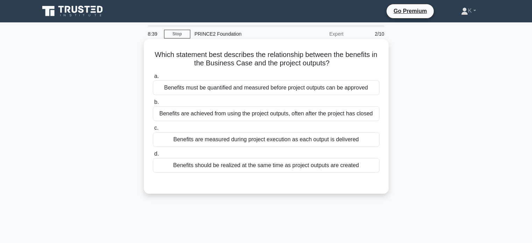
click at [308, 114] on div "Benefits are achieved from using the project outputs, often after the project h…" at bounding box center [266, 113] width 227 height 15
click at [153, 105] on input "b. Benefits are achieved from using the project outputs, often after the projec…" at bounding box center [153, 102] width 0 height 5
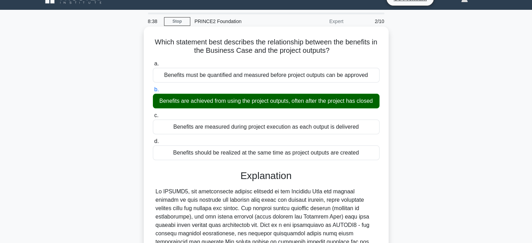
scroll to position [140, 0]
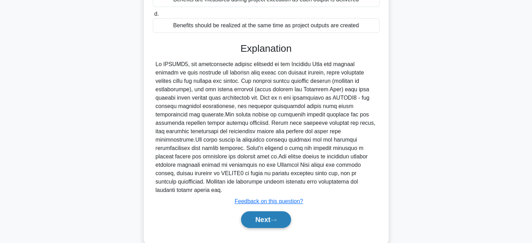
click at [277, 214] on button "Next" at bounding box center [266, 219] width 50 height 17
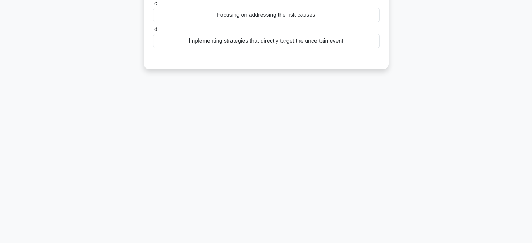
scroll to position [0, 0]
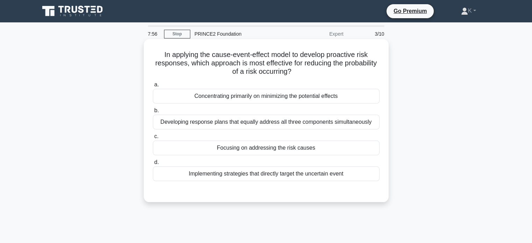
click at [348, 176] on div "Implementing strategies that directly target the uncertain event" at bounding box center [266, 173] width 227 height 15
click at [153, 165] on input "d. Implementing strategies that directly target the uncertain event" at bounding box center [153, 162] width 0 height 5
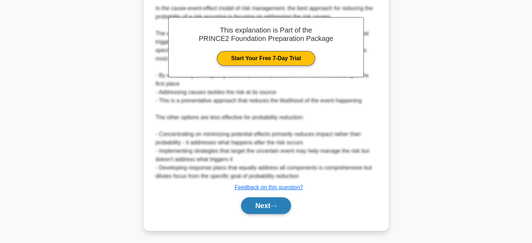
click at [284, 204] on button "Next" at bounding box center [266, 205] width 50 height 17
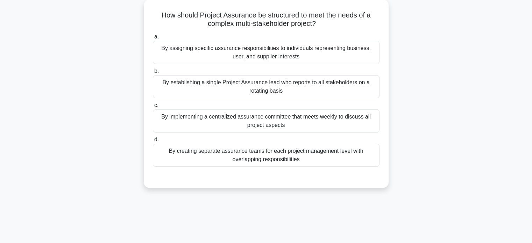
scroll to position [30, 0]
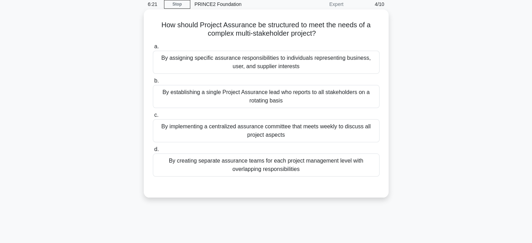
click at [285, 68] on div "By assigning specific assurance responsibilities to individuals representing bu…" at bounding box center [266, 62] width 227 height 23
click at [153, 49] on input "a. By assigning specific assurance responsibilities to individuals representing…" at bounding box center [153, 46] width 0 height 5
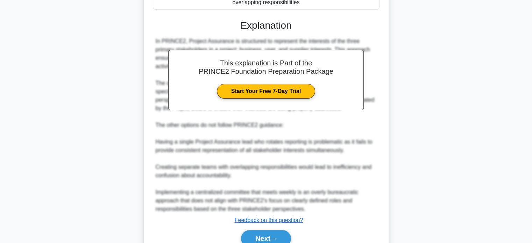
scroll to position [221, 0]
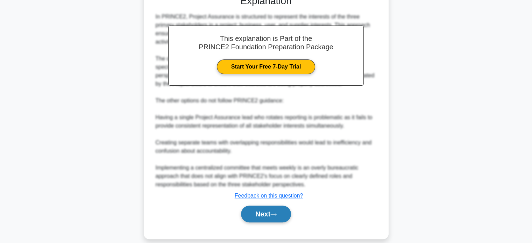
click at [270, 206] on button "Next" at bounding box center [266, 214] width 50 height 17
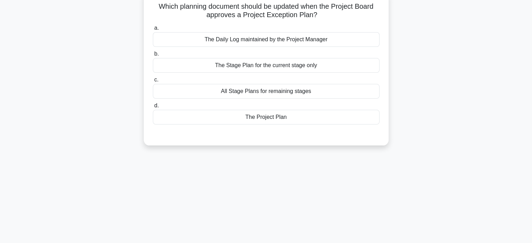
scroll to position [0, 0]
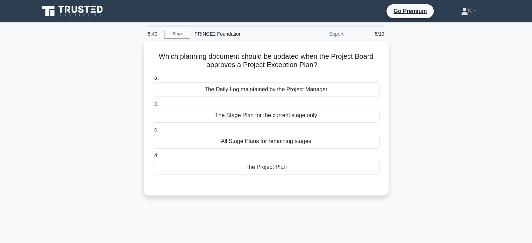
click at [427, 152] on div "Which planning document should be updated when the Project Board approves a Pro…" at bounding box center [266, 122] width 462 height 163
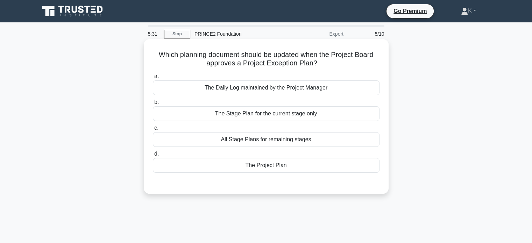
click at [331, 114] on div "The Stage Plan for the current stage only" at bounding box center [266, 113] width 227 height 15
click at [153, 105] on input "b. The Stage Plan for the current stage only" at bounding box center [153, 102] width 0 height 5
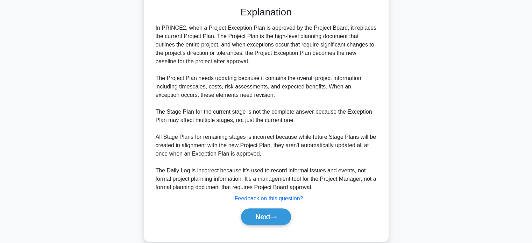
scroll to position [188, 0]
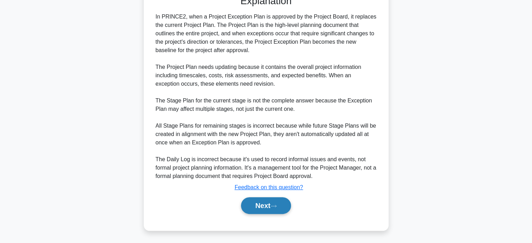
click at [283, 202] on button "Next" at bounding box center [266, 205] width 50 height 17
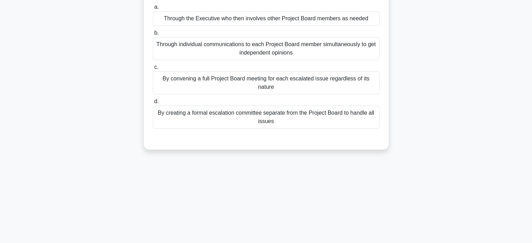
scroll to position [0, 0]
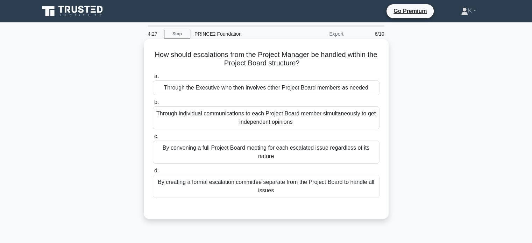
drag, startPoint x: 291, startPoint y: 90, endPoint x: 287, endPoint y: 88, distance: 4.7
click at [291, 90] on div "Through the Executive who then involves other Project Board members as needed" at bounding box center [266, 87] width 227 height 15
click at [153, 79] on input "a. Through the Executive who then involves other Project Board members as needed" at bounding box center [153, 76] width 0 height 5
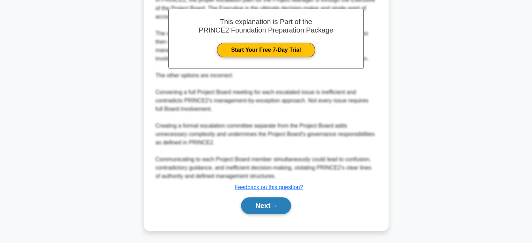
click at [276, 207] on icon at bounding box center [273, 206] width 6 height 4
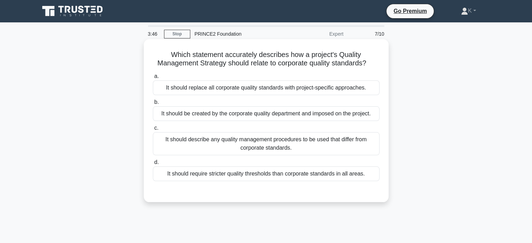
click at [337, 148] on div "It should describe any quality management procedures to be used that differ fro…" at bounding box center [266, 143] width 227 height 23
click at [153, 130] on input "c. It should describe any quality management procedures to be used that differ …" at bounding box center [153, 128] width 0 height 5
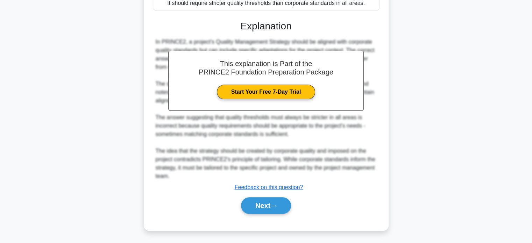
scroll to position [171, 0]
click at [265, 204] on button "Next" at bounding box center [266, 205] width 50 height 17
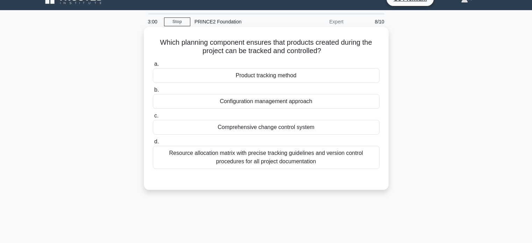
scroll to position [0, 0]
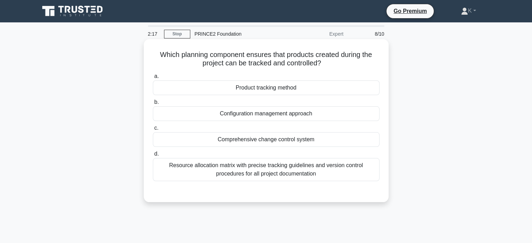
click at [352, 169] on div "Resource allocation matrix with precise tracking guidelines and version control…" at bounding box center [266, 169] width 227 height 23
click at [153, 156] on input "d. Resource allocation matrix with precise tracking guidelines and version cont…" at bounding box center [153, 154] width 0 height 5
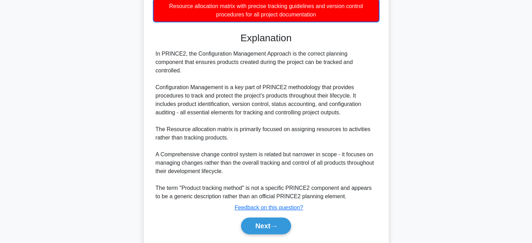
scroll to position [171, 0]
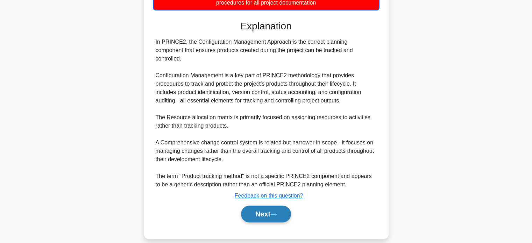
click at [276, 206] on button "Next" at bounding box center [266, 214] width 50 height 17
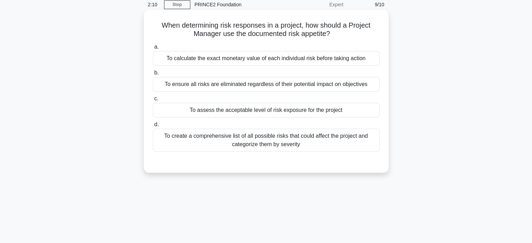
scroll to position [0, 0]
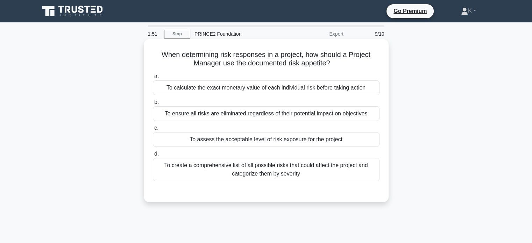
click at [300, 139] on div "To assess the acceptable level of risk exposure for the project" at bounding box center [266, 139] width 227 height 15
click at [153, 130] on input "c. To assess the acceptable level of risk exposure for the project" at bounding box center [153, 128] width 0 height 5
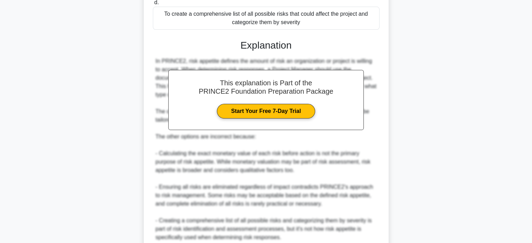
scroll to position [210, 0]
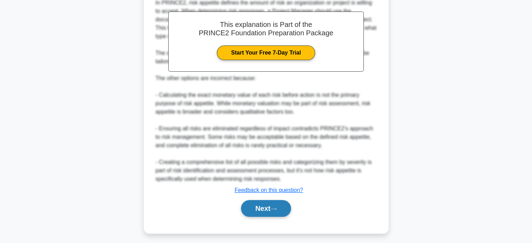
click at [277, 203] on button "Next" at bounding box center [266, 208] width 50 height 17
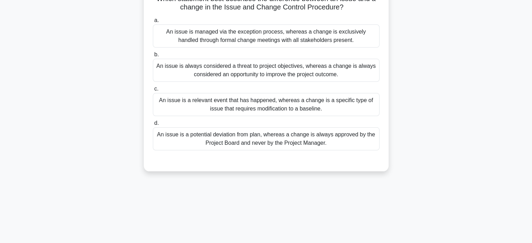
scroll to position [0, 0]
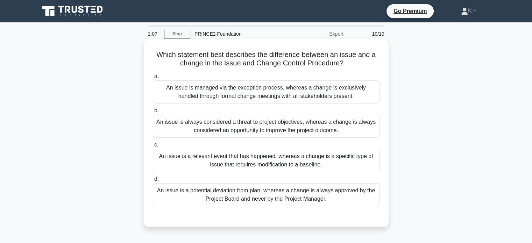
click at [324, 163] on div "An issue is a relevant event that has happened, whereas a change is a specific …" at bounding box center [266, 160] width 227 height 23
click at [153, 147] on input "c. An issue is a relevant event that has happened, whereas a change is a specif…" at bounding box center [153, 145] width 0 height 5
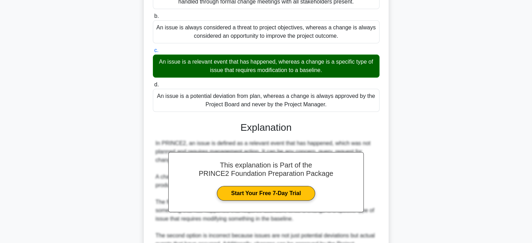
scroll to position [210, 0]
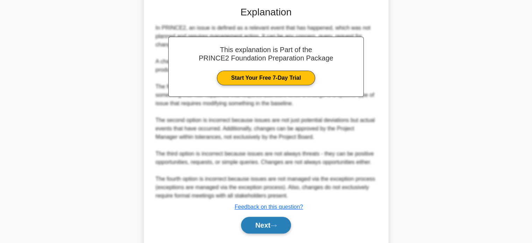
click at [289, 226] on button "Next" at bounding box center [266, 225] width 50 height 17
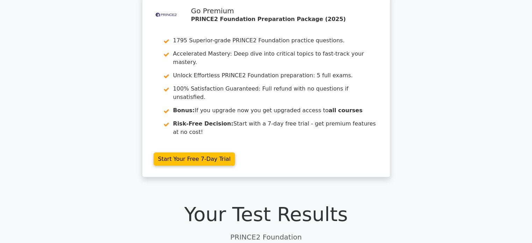
scroll to position [35, 0]
